Goal: Information Seeking & Learning: Learn about a topic

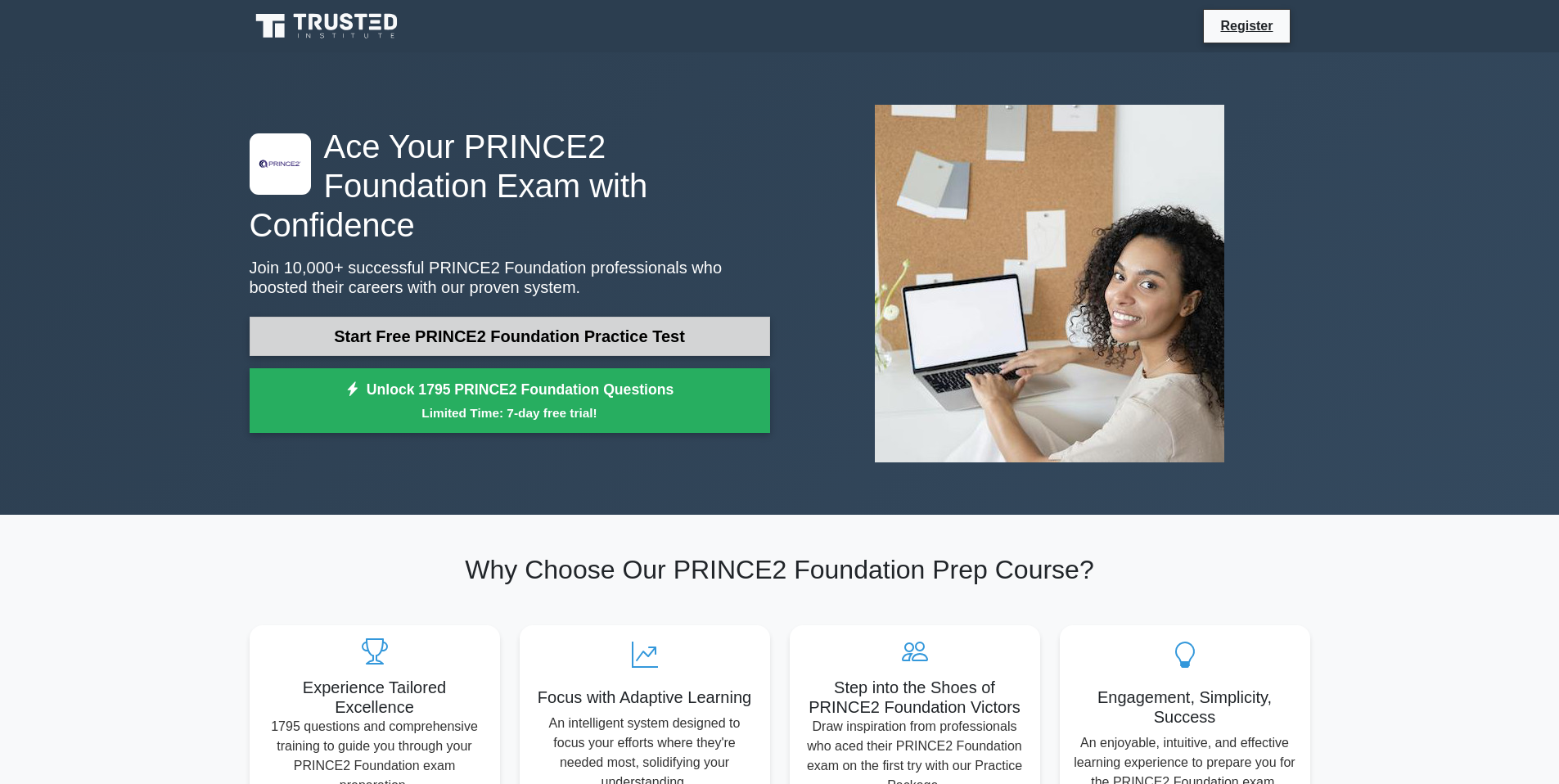
click at [542, 317] on link "Start Free PRINCE2 Foundation Practice Test" at bounding box center [510, 337] width 521 height 40
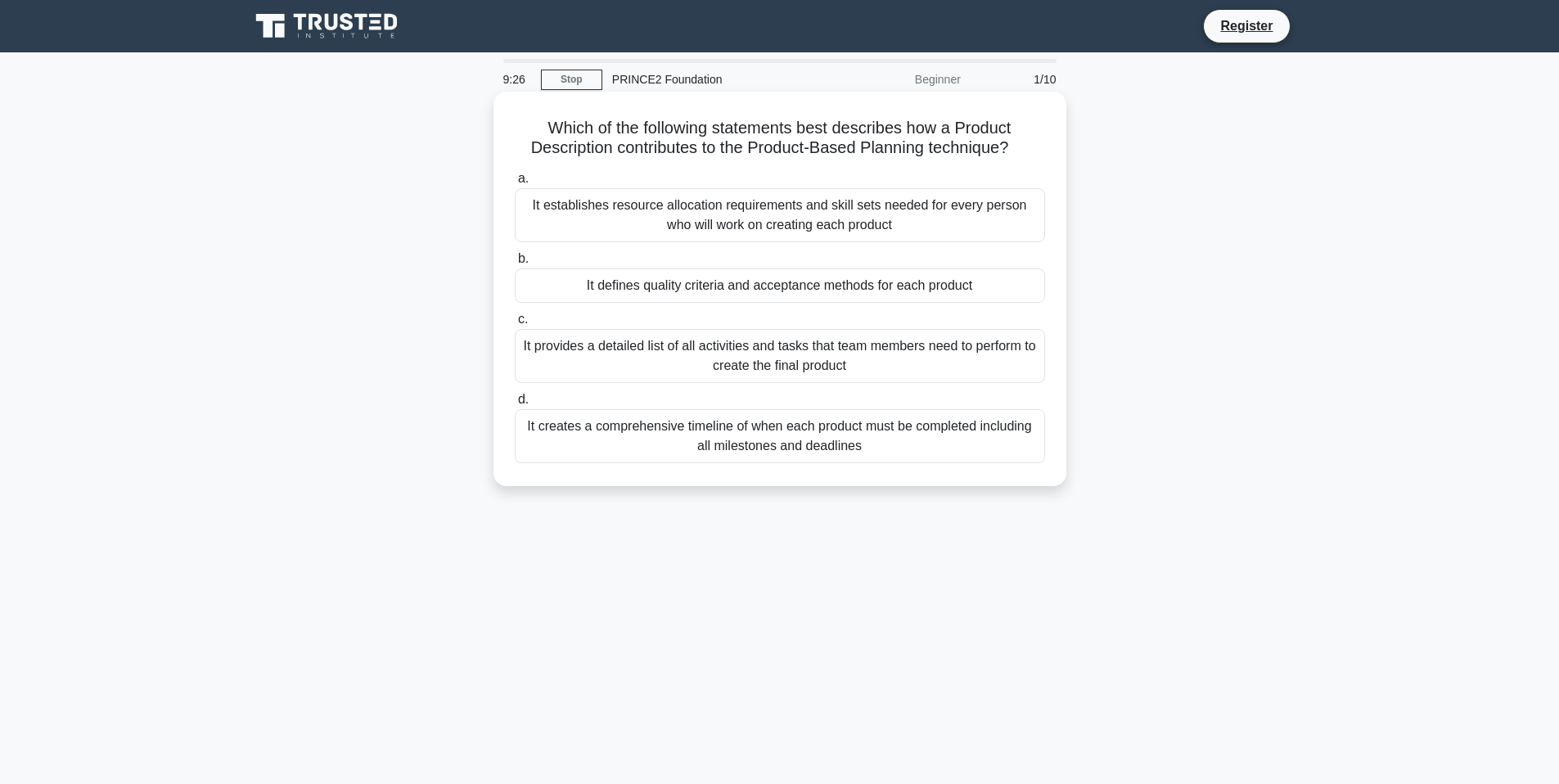
click at [665, 246] on div "a. It establishes resource allocation requirements and skill sets needed for ev…" at bounding box center [780, 316] width 550 height 301
click at [691, 208] on div "It establishes resource allocation requirements and skill sets needed for every…" at bounding box center [780, 216] width 531 height 54
click at [515, 184] on input "a. It establishes resource allocation requirements and skill sets needed for ev…" at bounding box center [515, 179] width 0 height 11
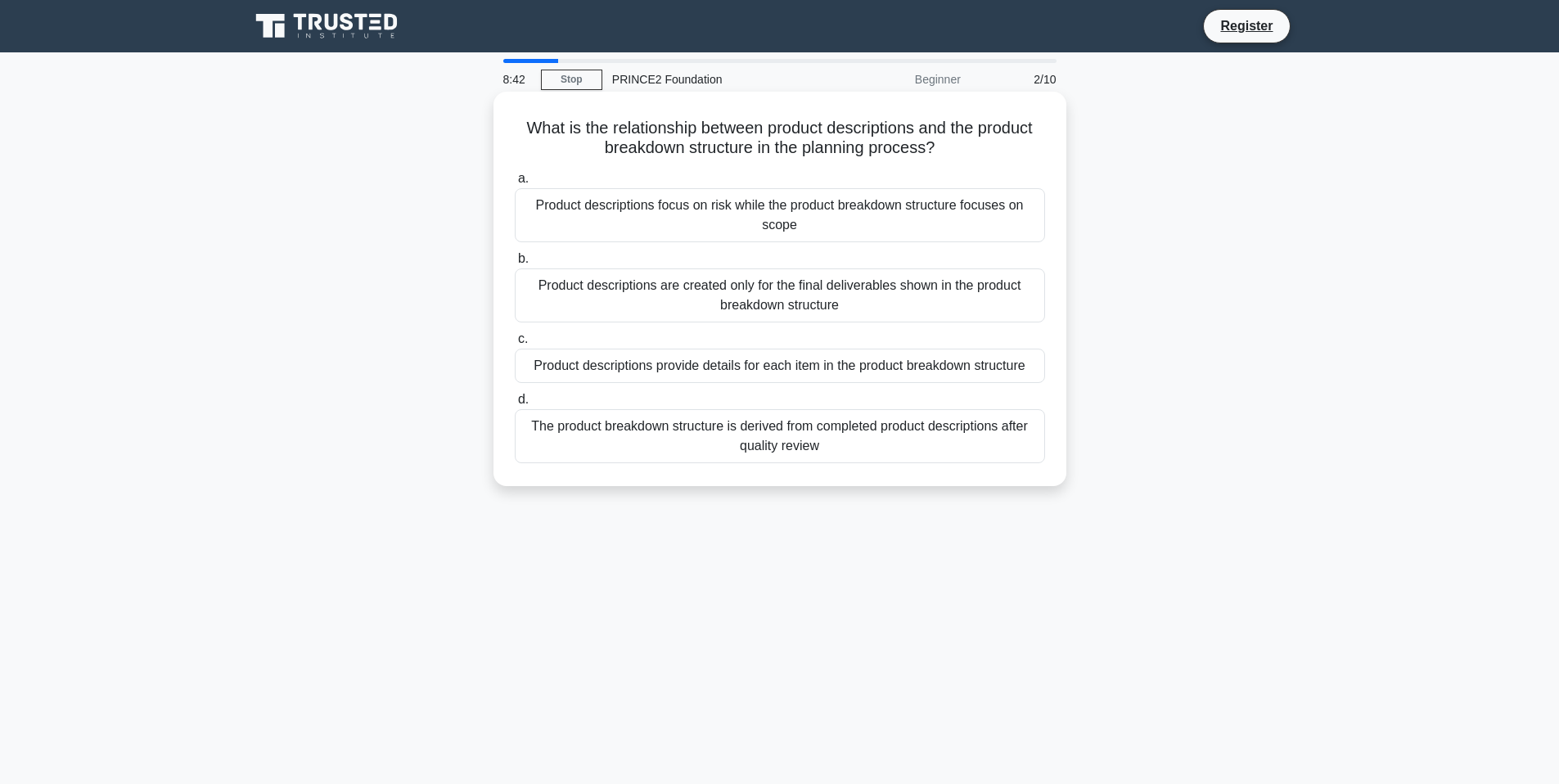
click at [749, 432] on div "The product breakdown structure is derived from completed product descriptions …" at bounding box center [780, 436] width 531 height 54
click at [515, 405] on input "d. The product breakdown structure is derived from completed product descriptio…" at bounding box center [515, 400] width 0 height 11
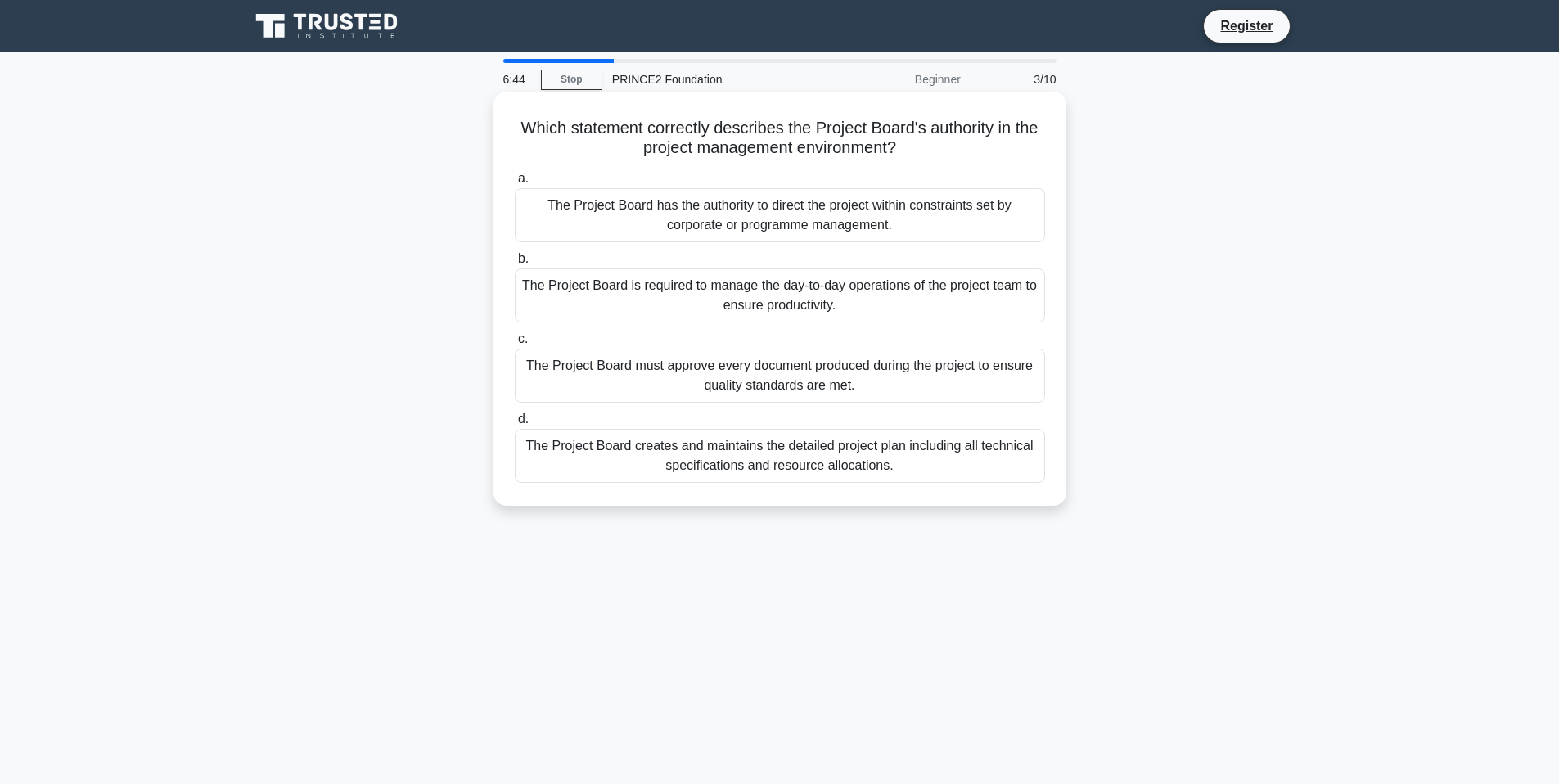
click at [719, 451] on div "The Project Board creates and maintains the detailed project plan including all…" at bounding box center [780, 456] width 531 height 54
click at [515, 425] on input "d. The Project Board creates and maintains the detailed project plan including …" at bounding box center [515, 420] width 0 height 11
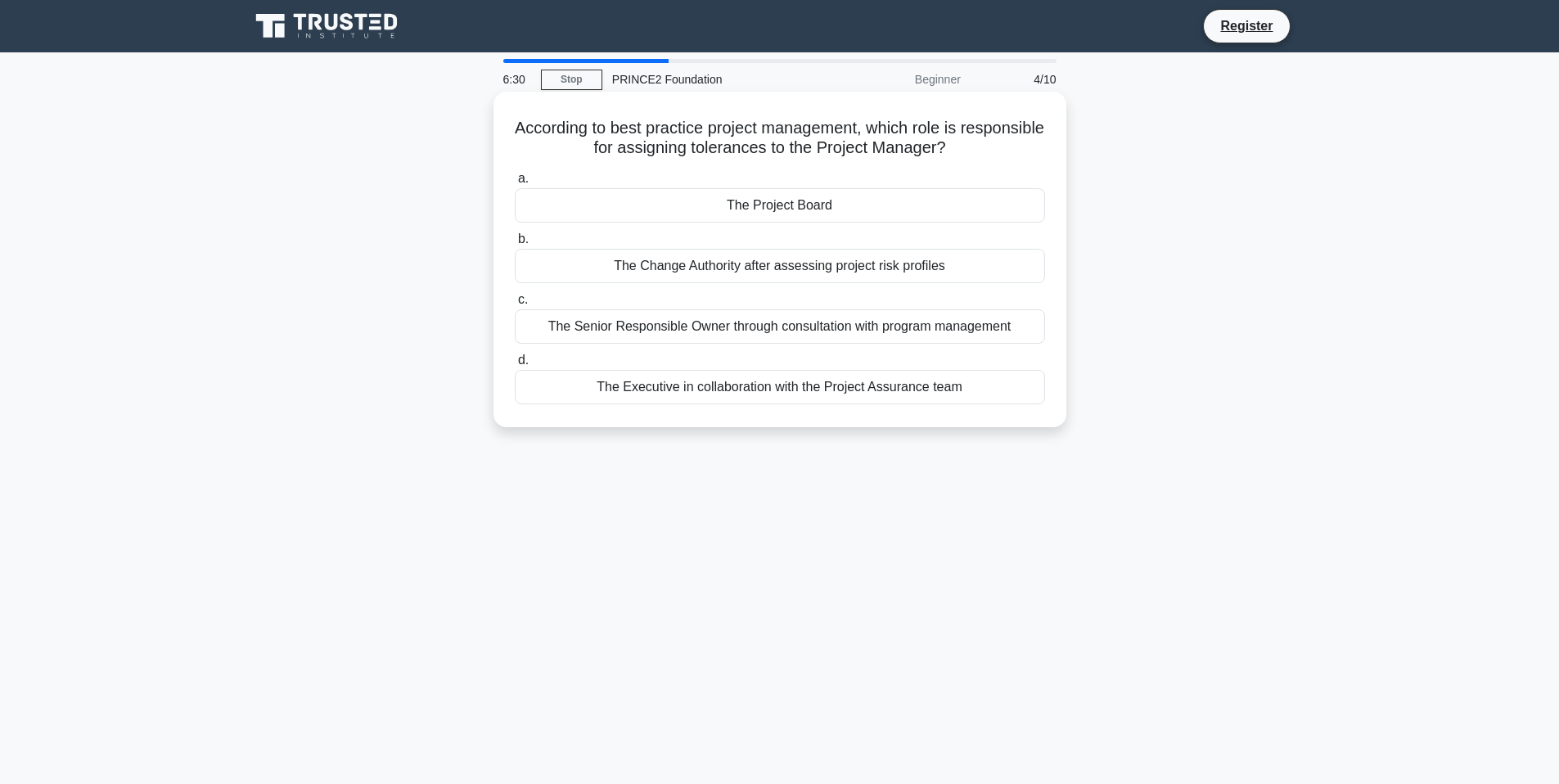
click at [769, 205] on div "The Project Board" at bounding box center [780, 206] width 531 height 34
click at [515, 184] on input "a. The Project Board" at bounding box center [515, 179] width 0 height 11
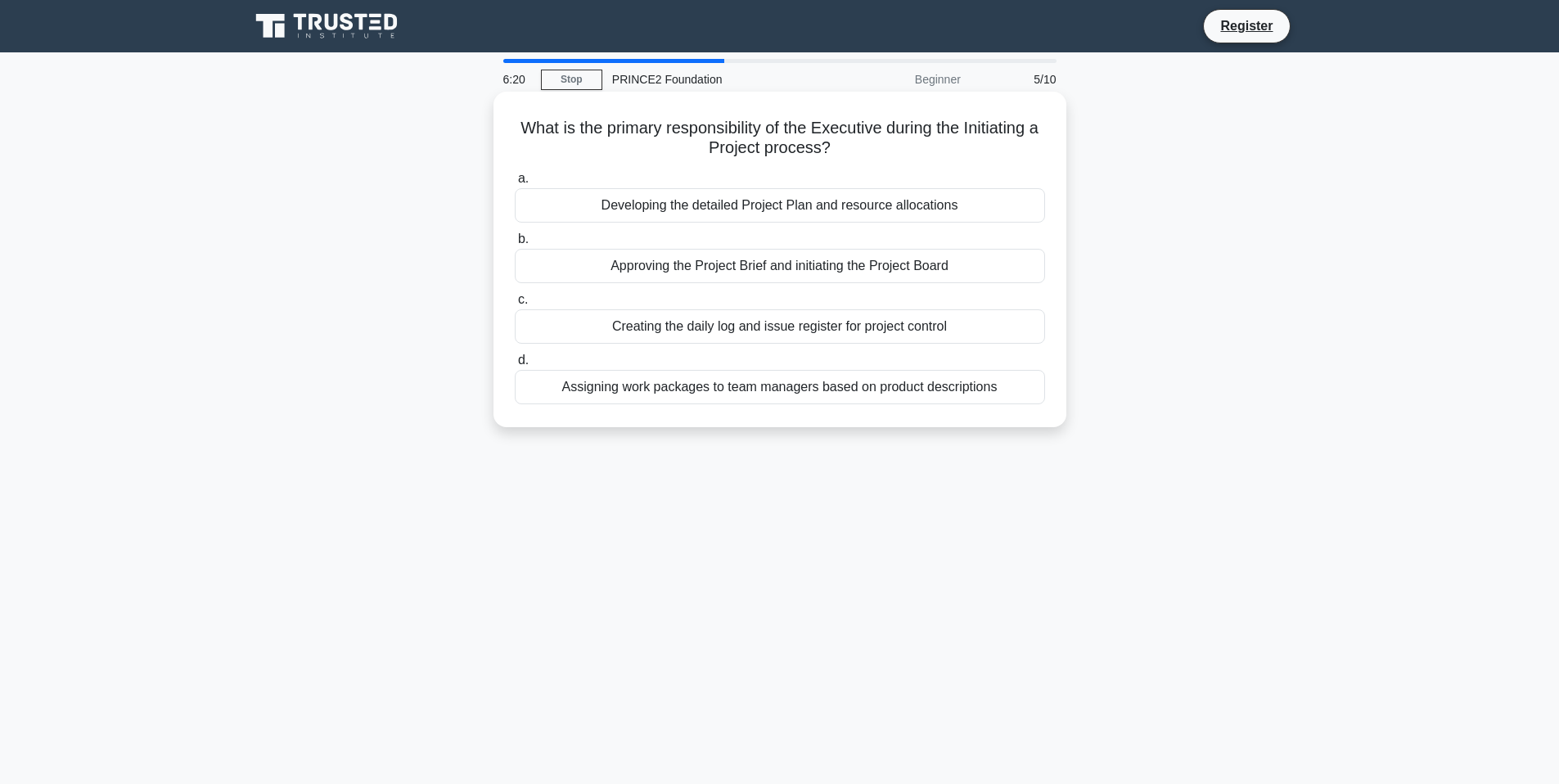
click at [791, 260] on div "Approving the Project Brief and initiating the Project Board" at bounding box center [780, 266] width 531 height 34
click at [515, 244] on input "b. Approving the Project Brief and initiating the Project Board" at bounding box center [515, 239] width 0 height 11
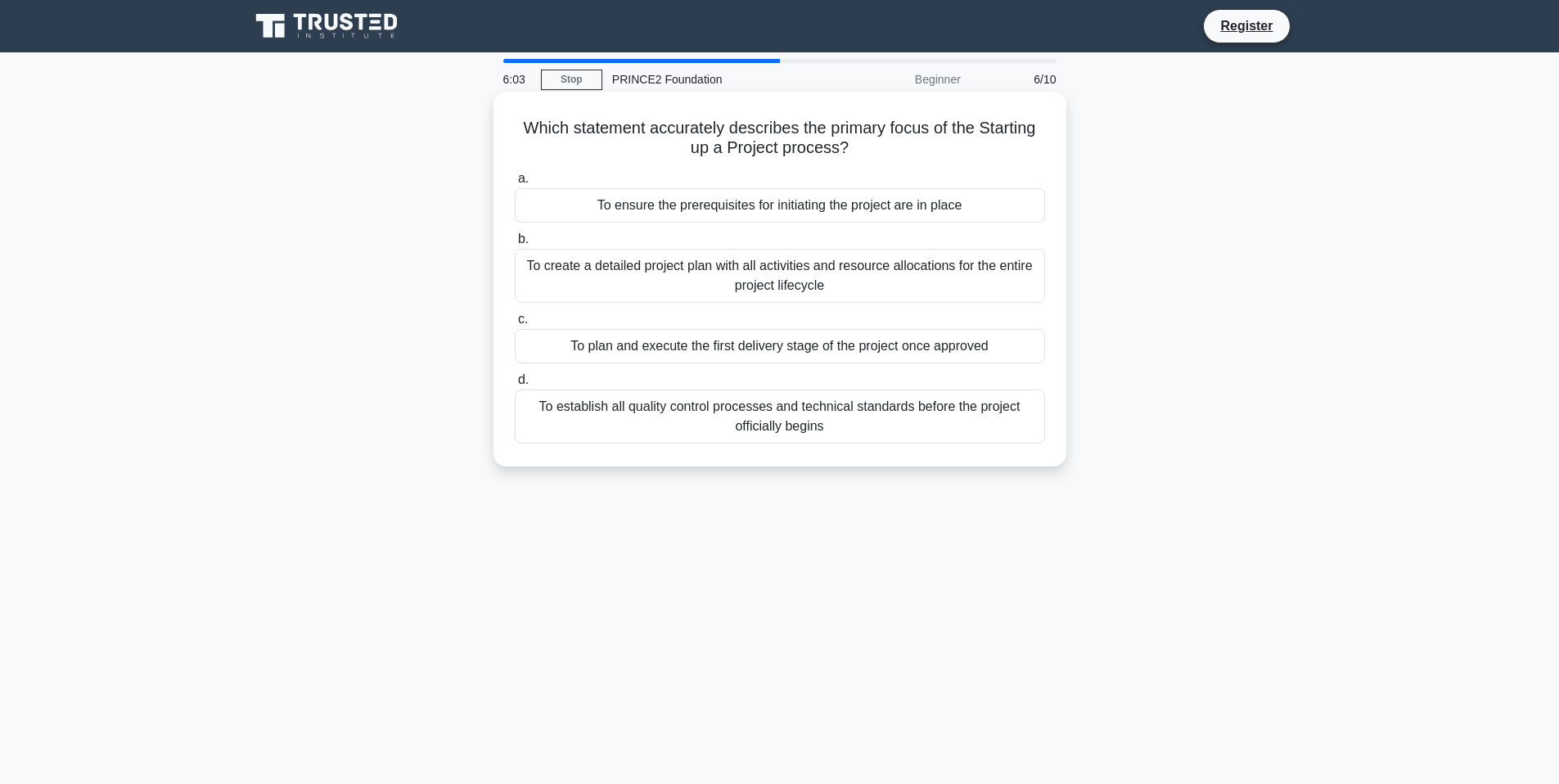
click at [858, 215] on div "To ensure the prerequisites for initiating the project are in place" at bounding box center [780, 206] width 531 height 34
click at [515, 184] on input "a. To ensure the prerequisites for initiating the project are in place" at bounding box center [515, 179] width 0 height 11
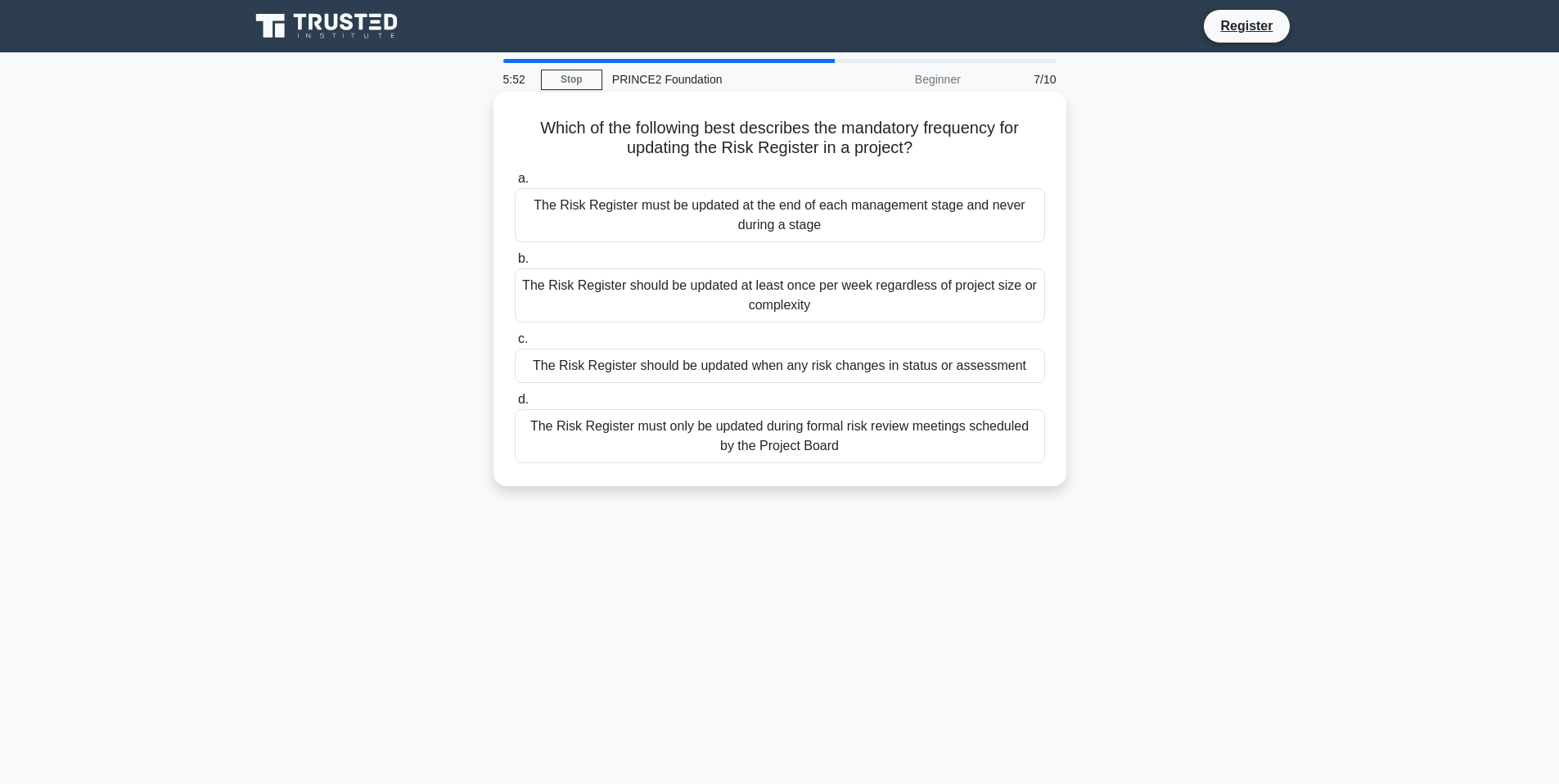
click at [822, 364] on div "The Risk Register should be updated when any risk changes in status or assessme…" at bounding box center [780, 365] width 531 height 34
click at [515, 345] on input "c. The Risk Register should be updated when any risk changes in status or asses…" at bounding box center [515, 339] width 0 height 11
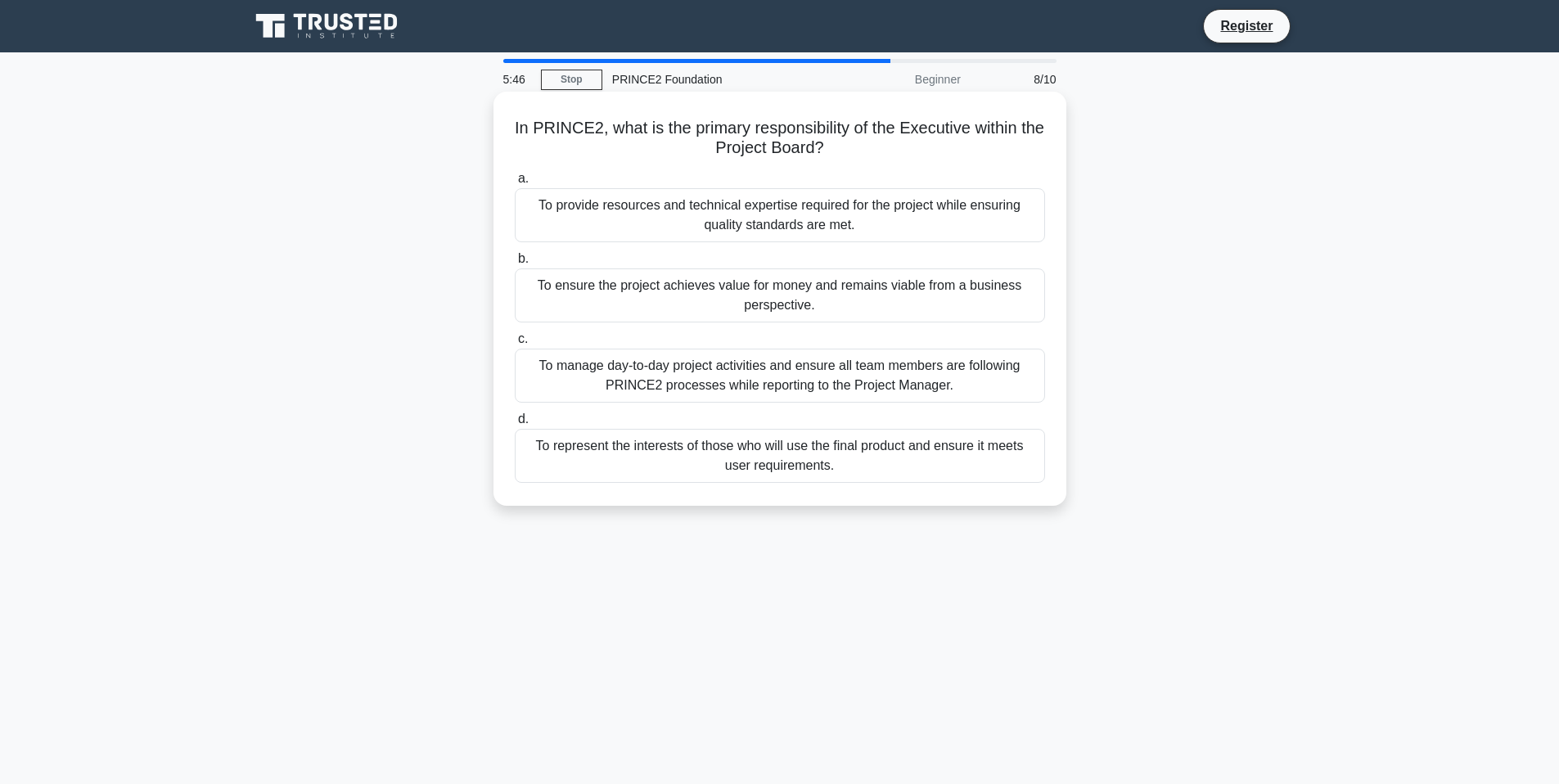
click at [812, 215] on div "To provide resources and technical expertise required for the project while ens…" at bounding box center [780, 216] width 531 height 54
click at [515, 184] on input "a. To provide resources and technical expertise required for the project while …" at bounding box center [515, 179] width 0 height 11
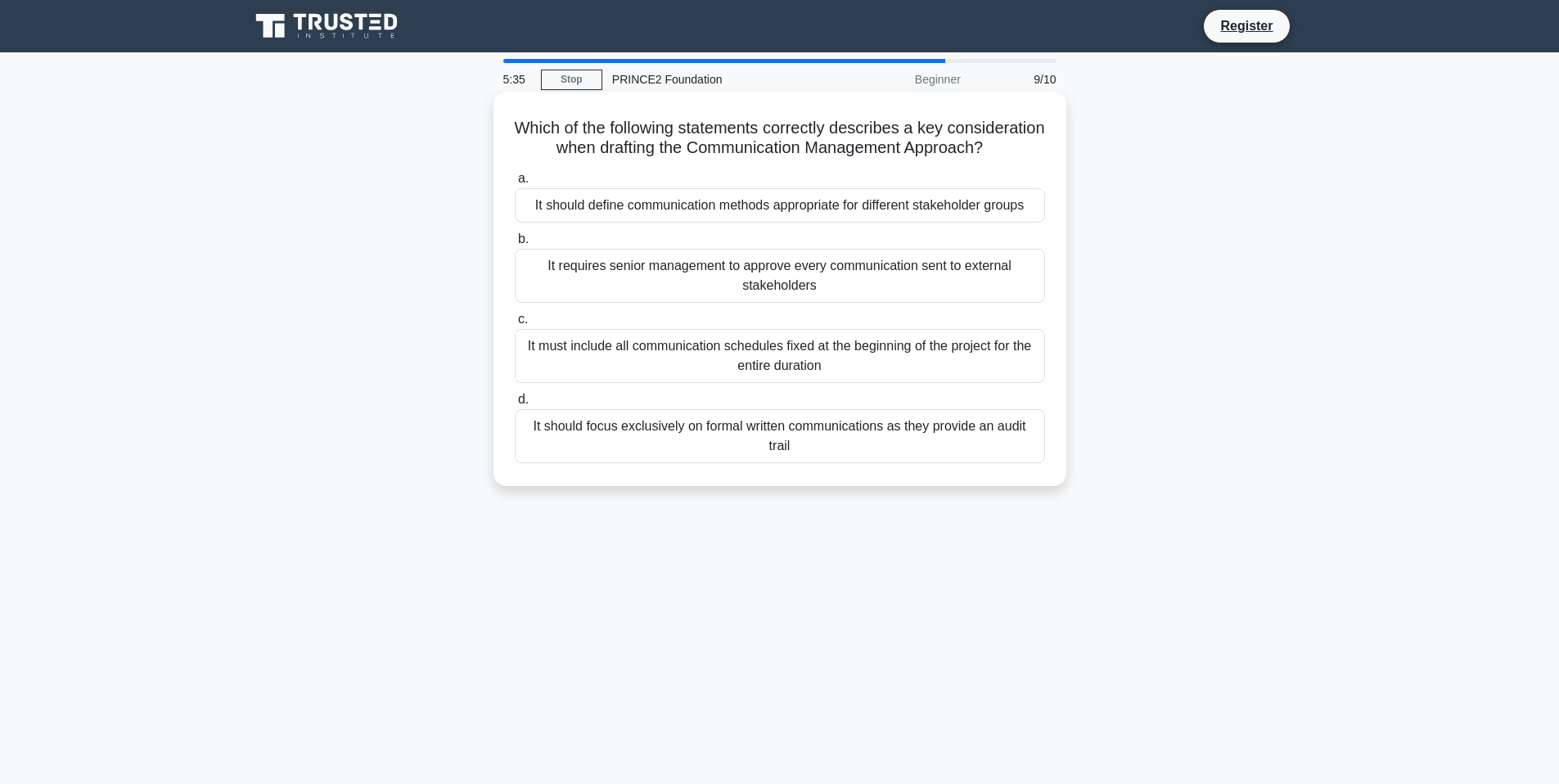
click at [815, 223] on div "It should define communication methods appropriate for different stakeholder gr…" at bounding box center [780, 206] width 531 height 34
click at [515, 184] on input "a. It should define communication methods appropriate for different stakeholder…" at bounding box center [515, 179] width 0 height 11
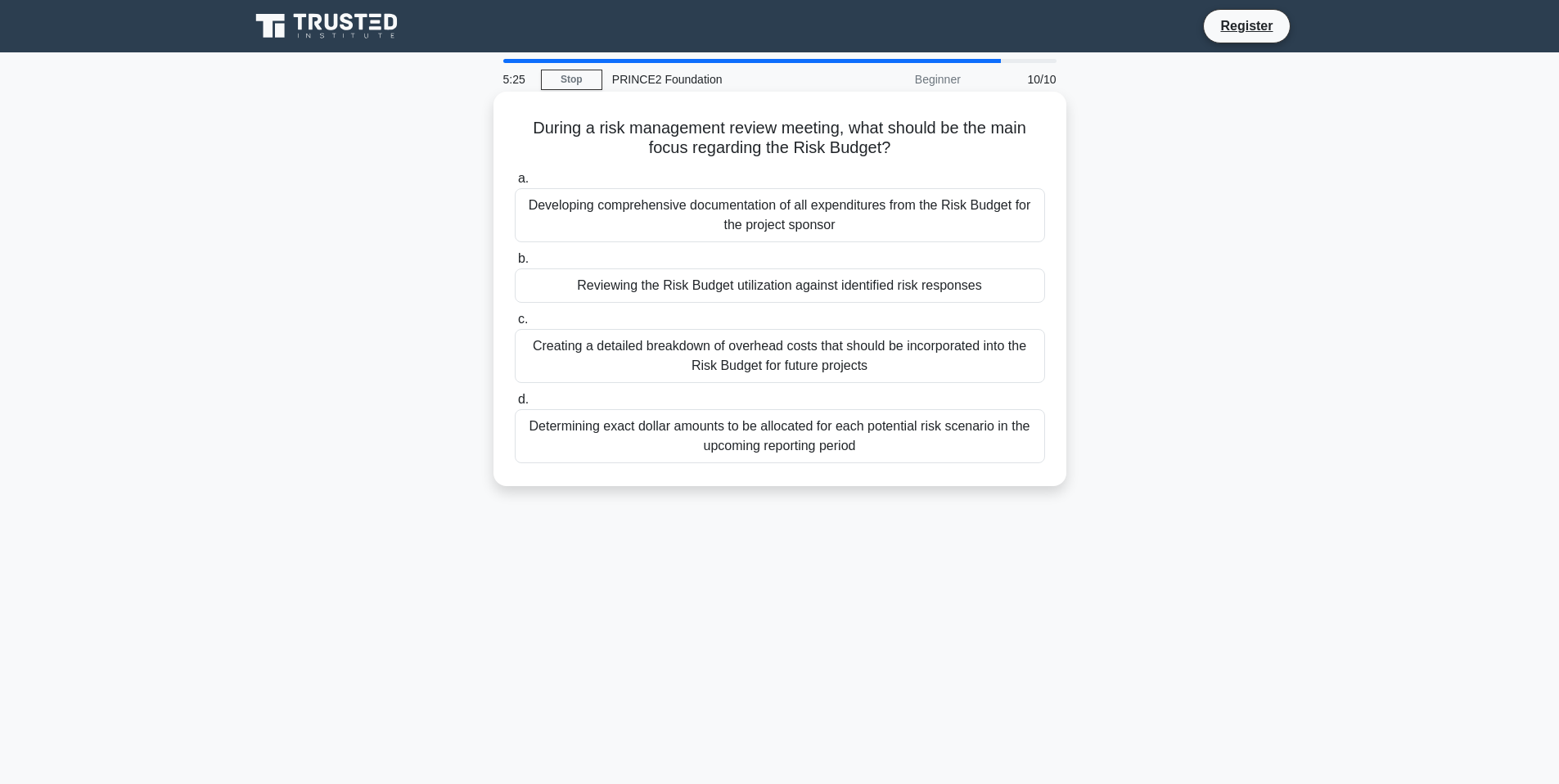
click at [827, 282] on div "Reviewing the Risk Budget utilization against identified risk responses" at bounding box center [780, 285] width 531 height 34
click at [515, 264] on input "b. Reviewing the Risk Budget utilization against identified risk responses" at bounding box center [515, 259] width 0 height 11
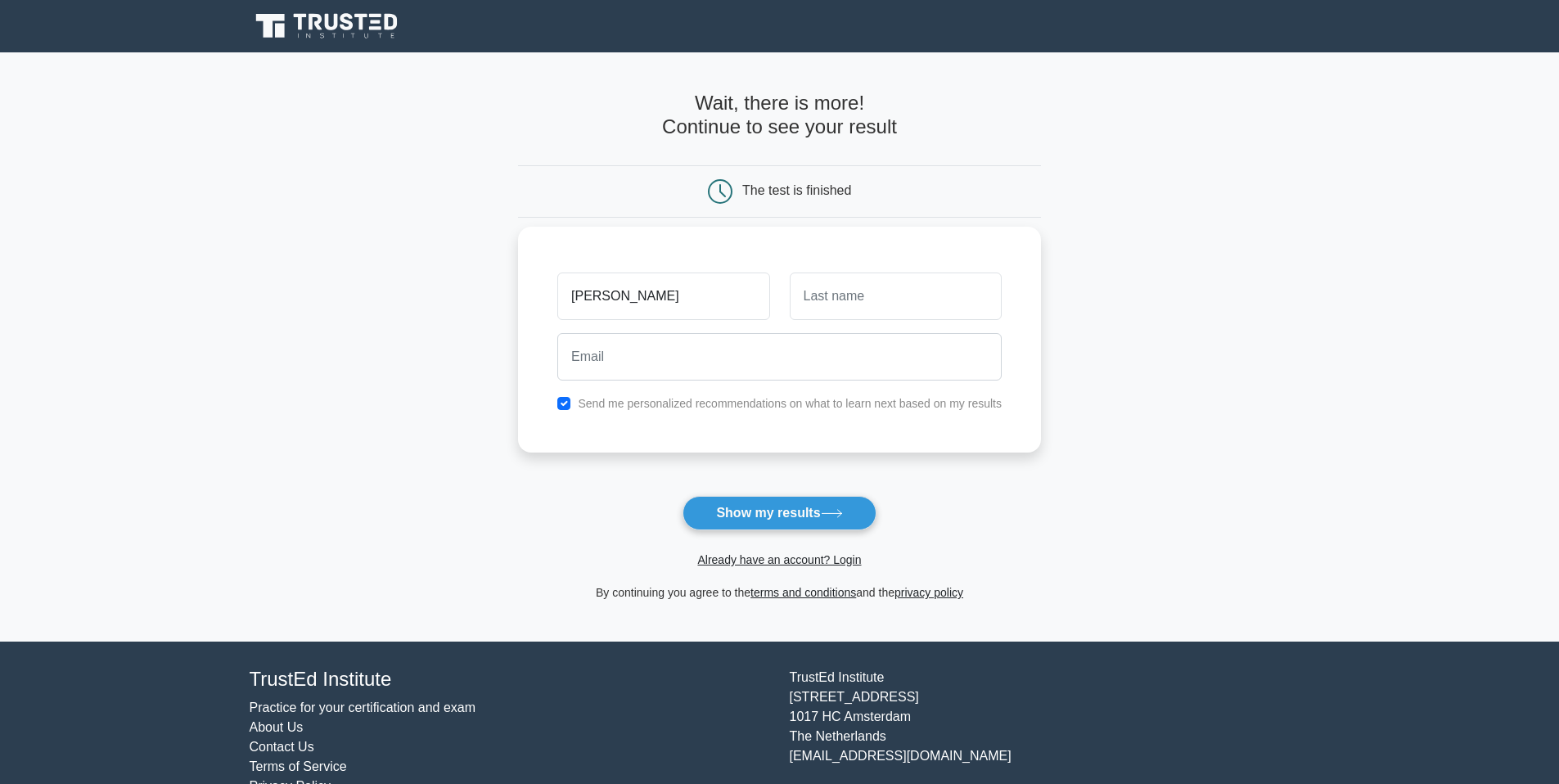
type input "Samuel"
click at [833, 286] on input "text" at bounding box center [895, 296] width 212 height 48
type input "Odeyemi"
click at [760, 359] on input "email" at bounding box center [780, 356] width 444 height 48
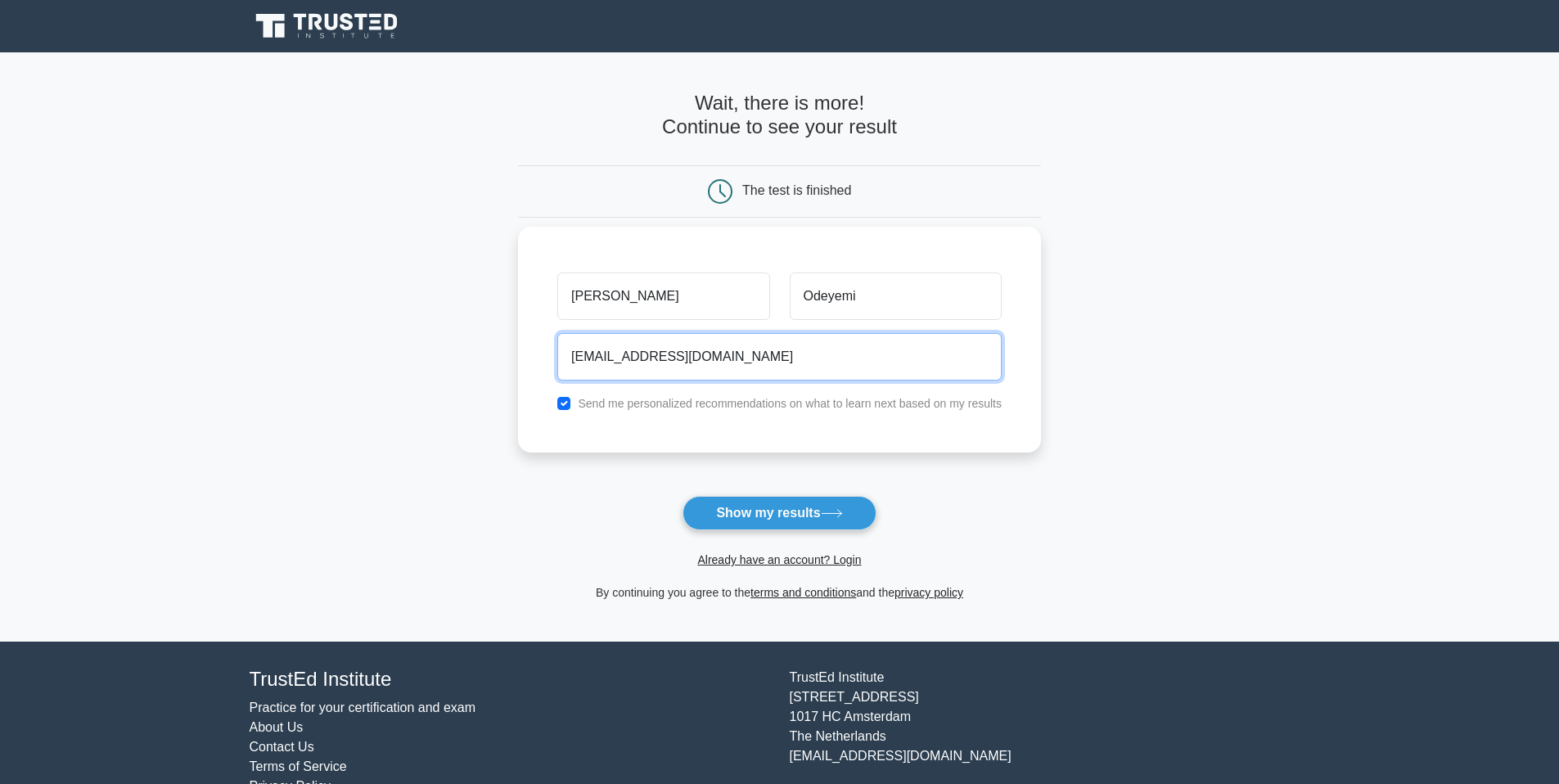
click at [581, 359] on input "samayhor35@gmail.com" at bounding box center [780, 356] width 444 height 48
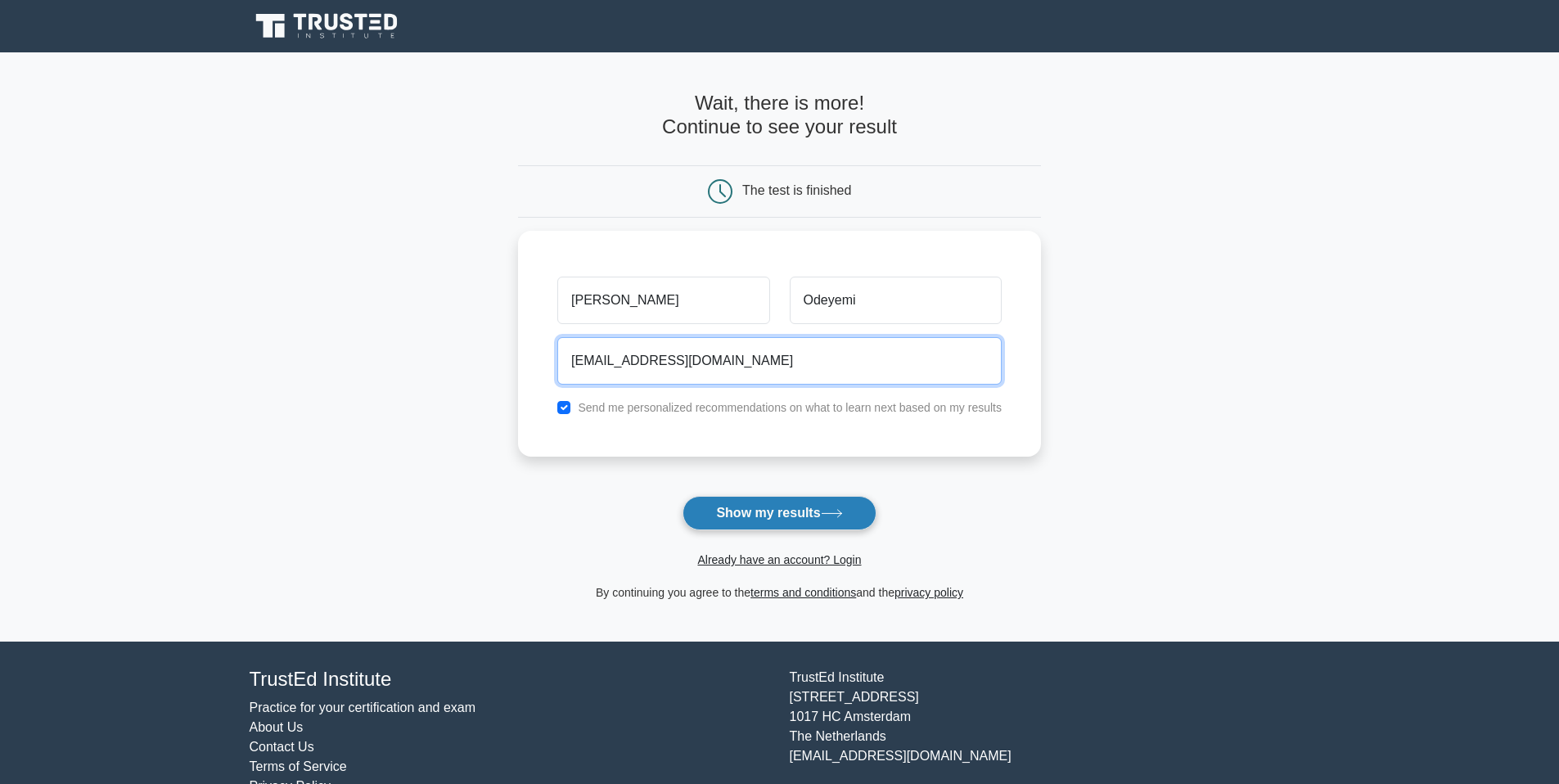
type input "samayhor35@gmail.com"
click at [741, 510] on button "Show my results" at bounding box center [779, 513] width 193 height 34
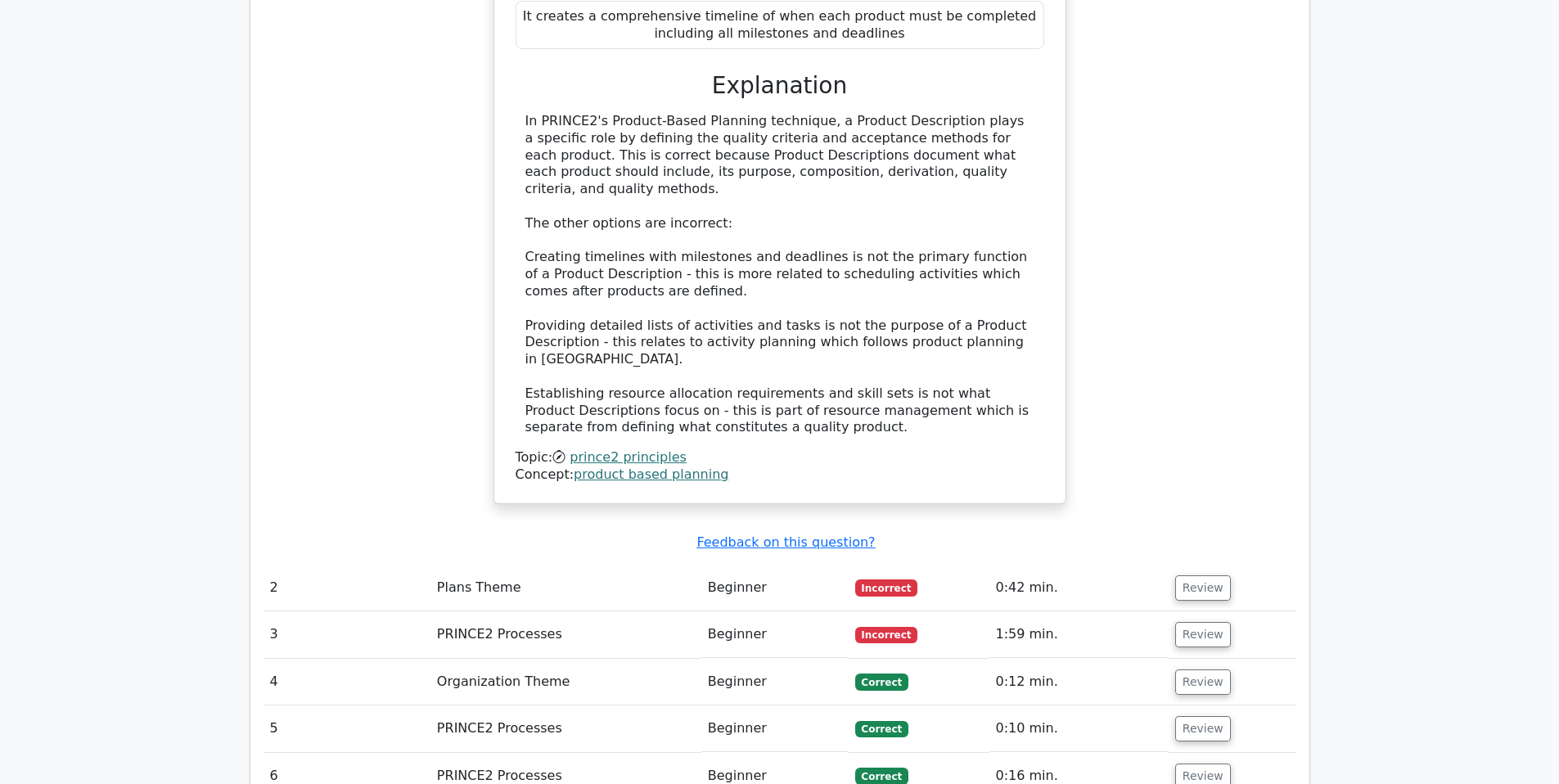
scroll to position [1637, 0]
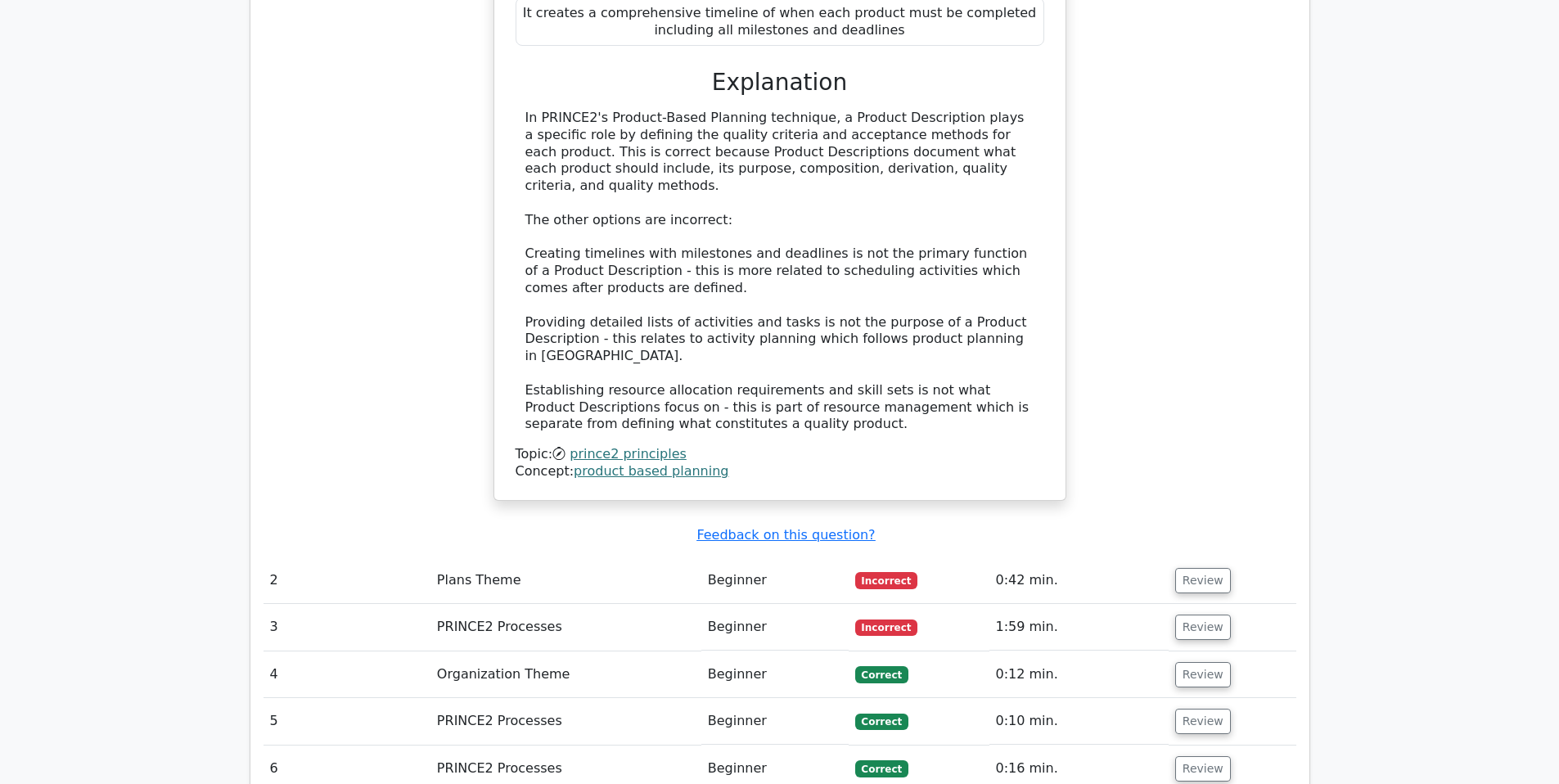
click at [801, 558] on td "Beginner" at bounding box center [775, 581] width 147 height 47
click at [1190, 567] on button "Review" at bounding box center [1203, 580] width 56 height 25
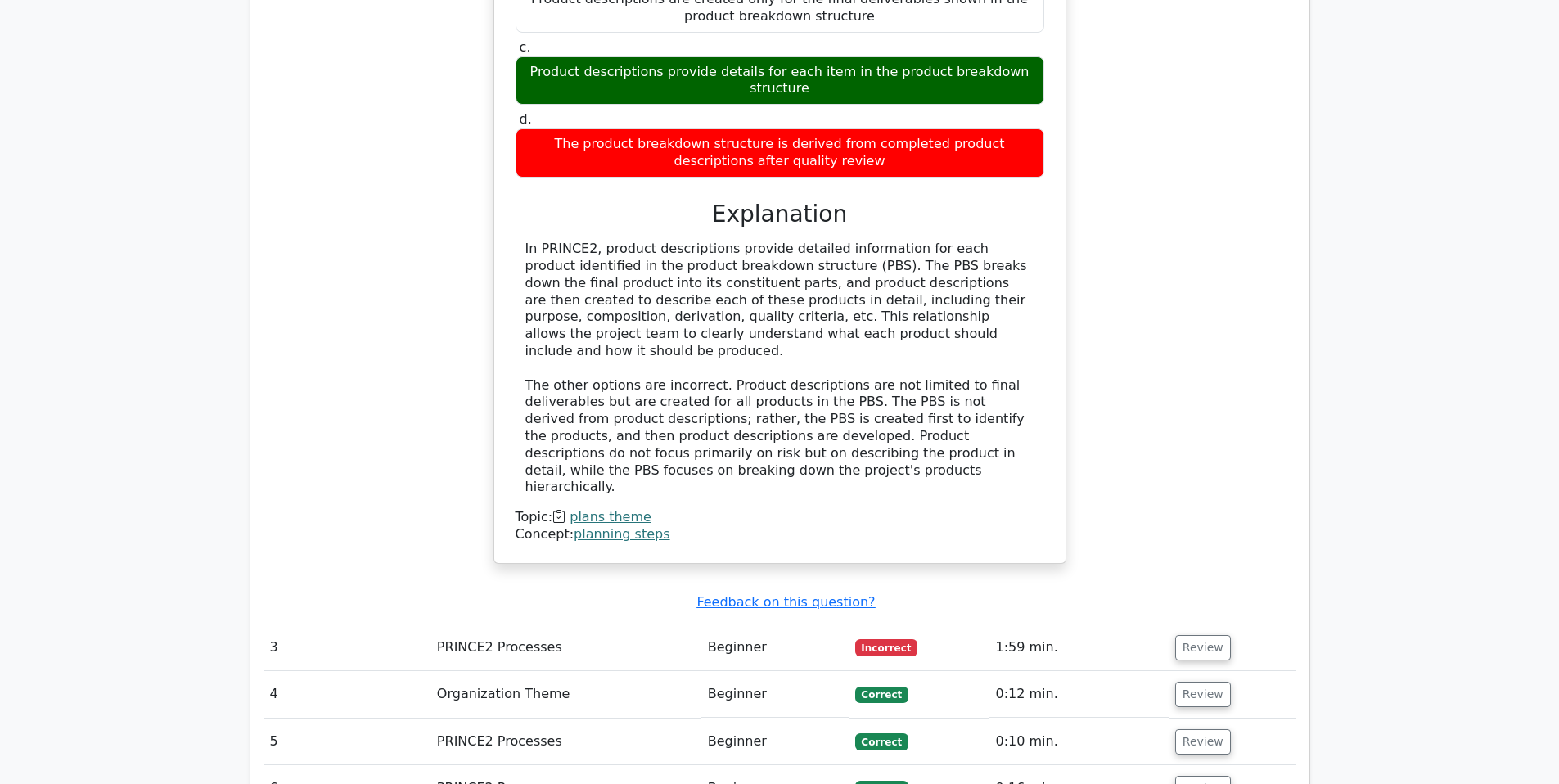
scroll to position [2420, 0]
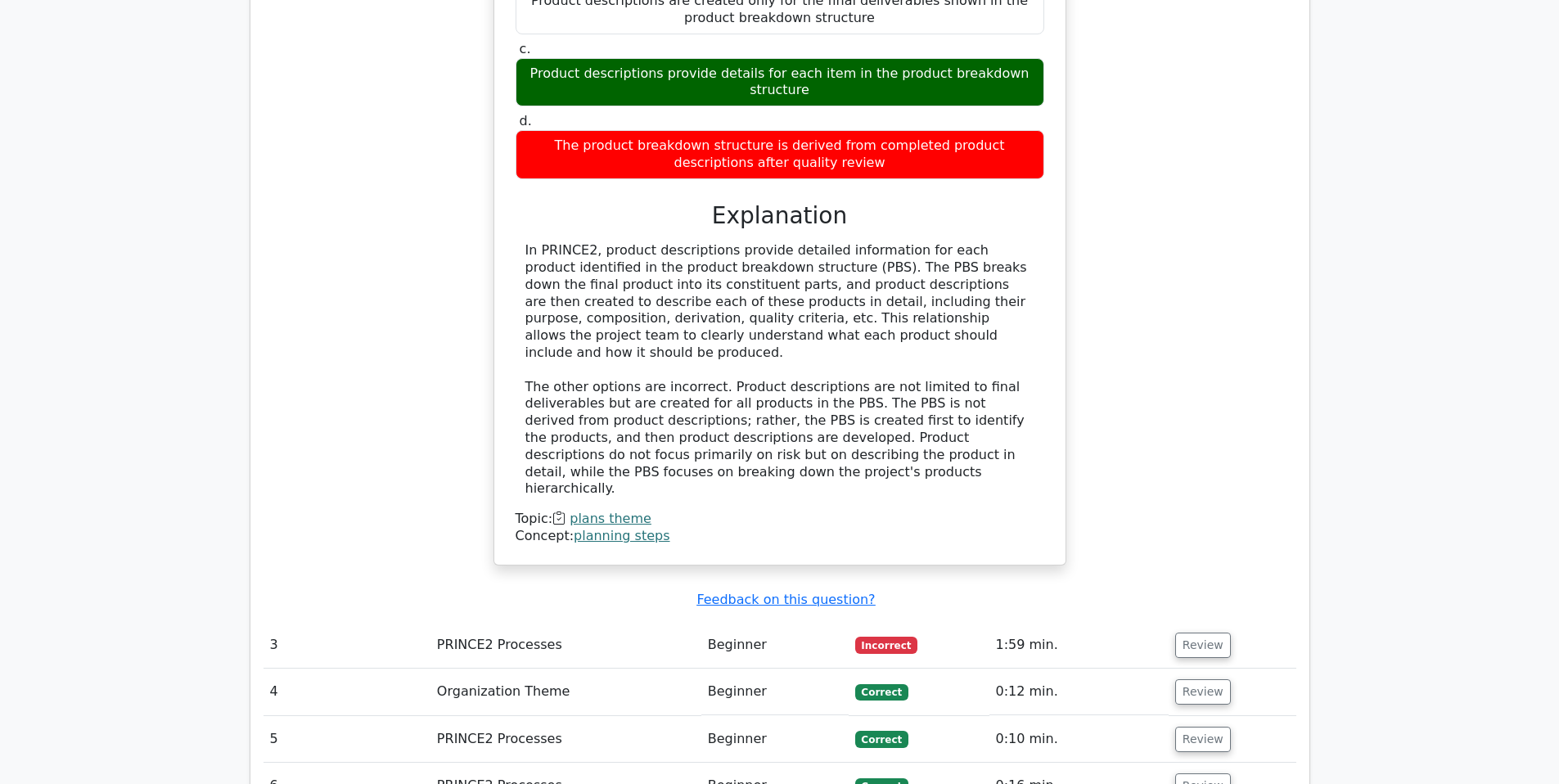
click at [951, 622] on td "Incorrect" at bounding box center [919, 645] width 141 height 47
click at [1196, 632] on button "Review" at bounding box center [1203, 645] width 56 height 25
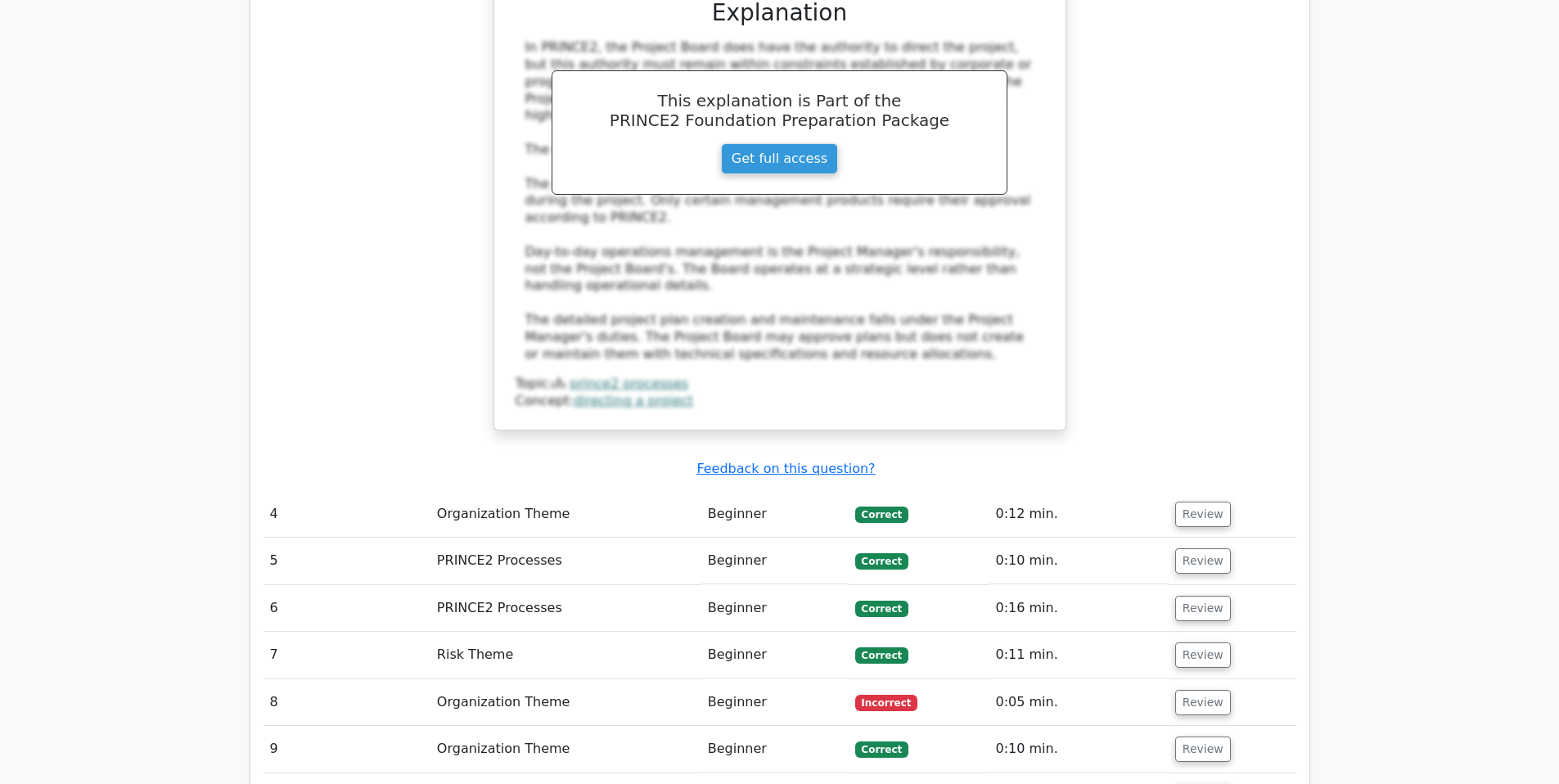
scroll to position [3478, 0]
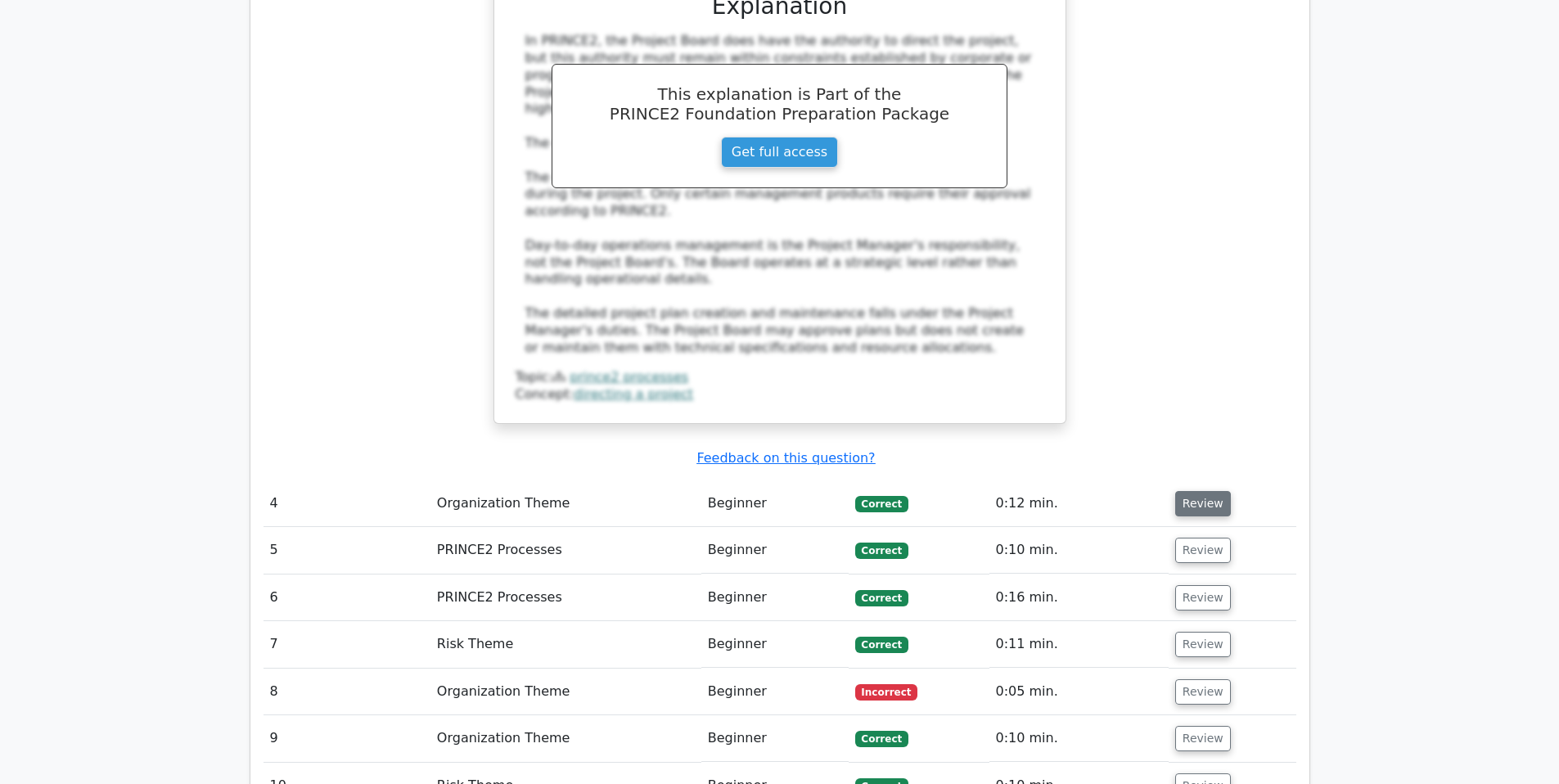
click at [1198, 491] on button "Review" at bounding box center [1203, 503] width 56 height 25
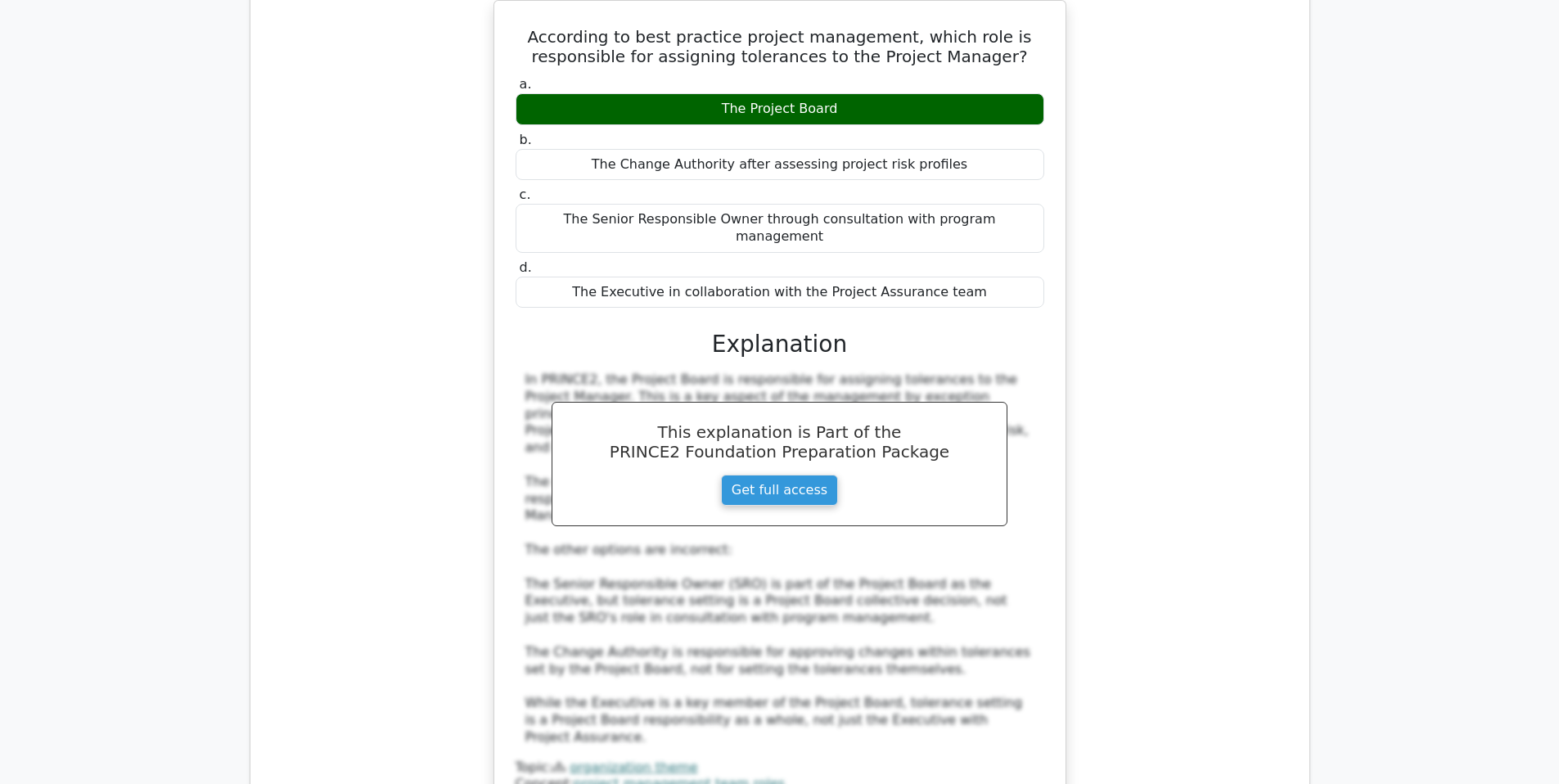
scroll to position [0, 10]
